Goal: Find specific page/section: Find specific page/section

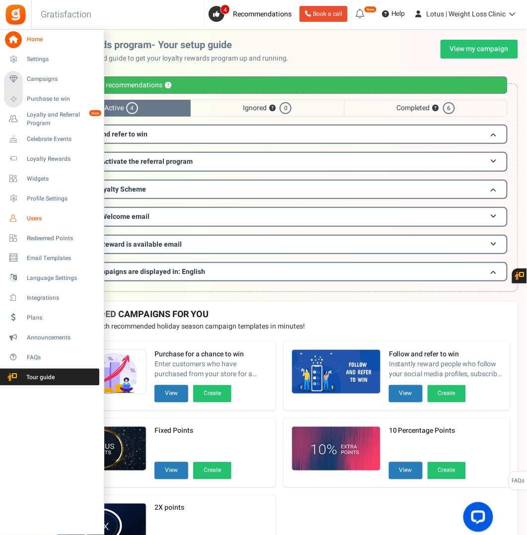
click at [33, 220] on span "Users" at bounding box center [62, 219] width 70 height 8
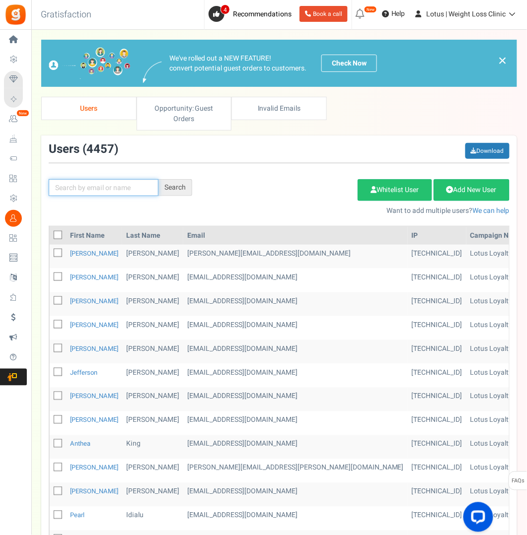
click at [94, 189] on input "text" at bounding box center [104, 187] width 110 height 17
paste input "[EMAIL_ADDRESS][DOMAIN_NAME]"
type input "[EMAIL_ADDRESS][DOMAIN_NAME]"
click at [176, 188] on div "Search" at bounding box center [175, 187] width 34 height 17
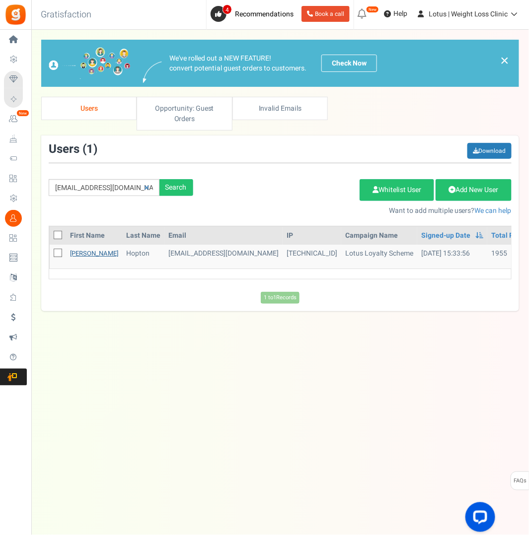
click at [77, 254] on link "[PERSON_NAME]" at bounding box center [94, 253] width 48 height 9
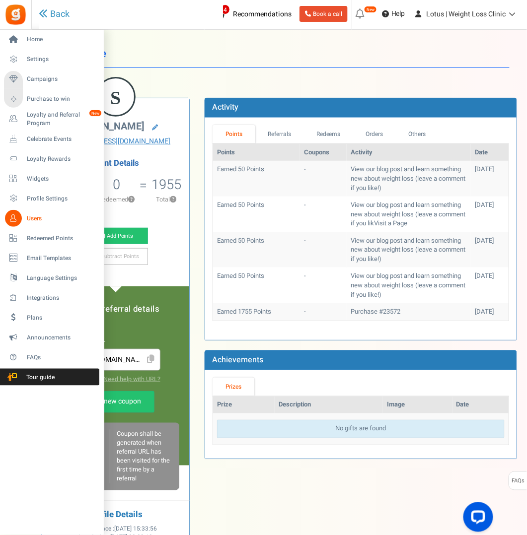
click at [36, 219] on span "Users" at bounding box center [62, 219] width 70 height 8
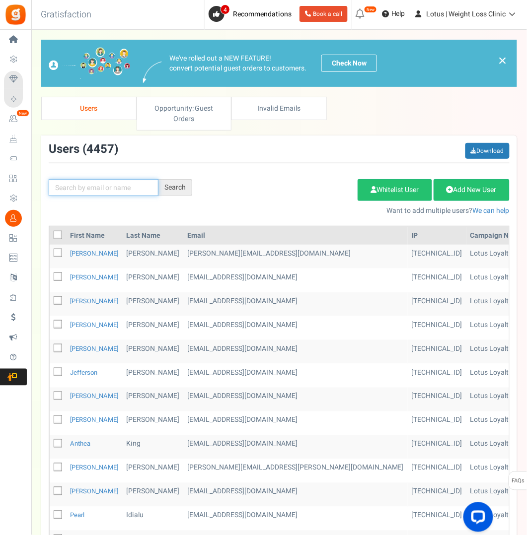
click at [106, 184] on input "text" at bounding box center [104, 187] width 110 height 17
paste input "[EMAIL_ADDRESS][DOMAIN_NAME]"
type input "[EMAIL_ADDRESS][DOMAIN_NAME]"
click at [168, 184] on div "Search" at bounding box center [175, 187] width 34 height 17
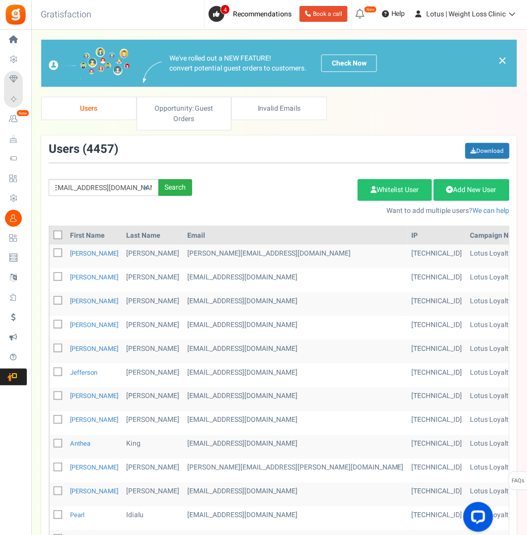
scroll to position [0, 0]
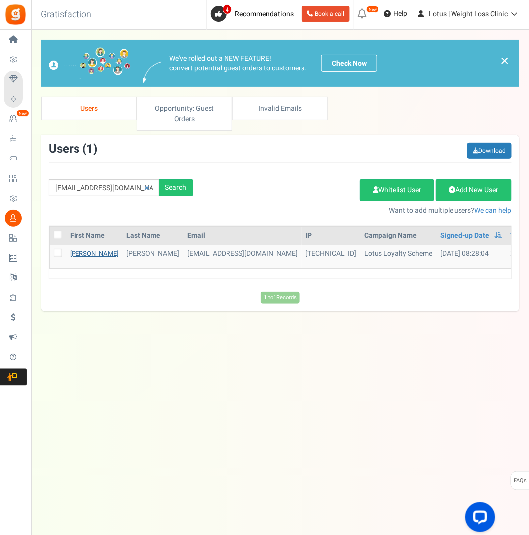
click at [85, 253] on link "[PERSON_NAME]" at bounding box center [94, 253] width 48 height 9
